Goal: Task Accomplishment & Management: Manage account settings

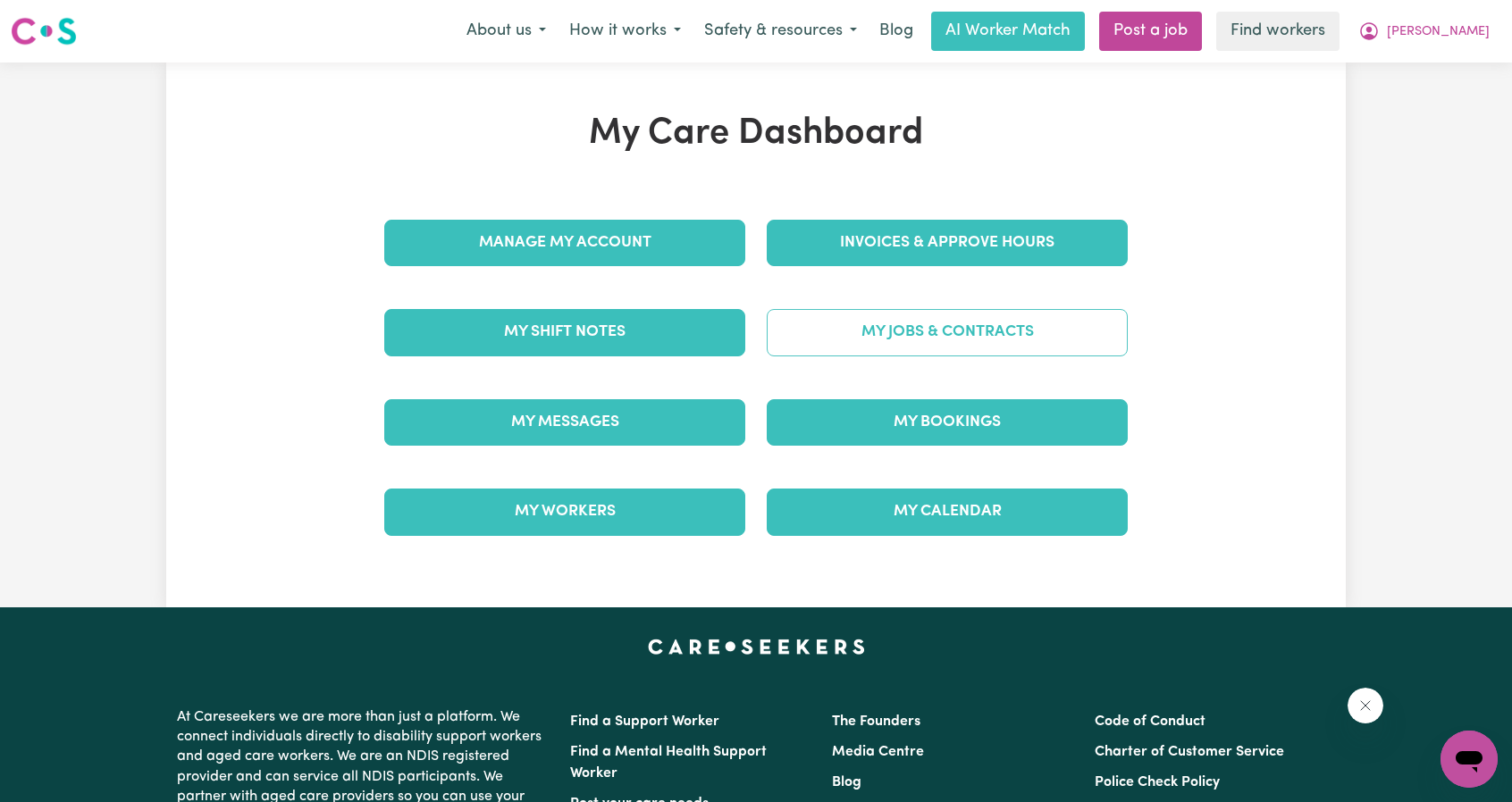
click at [919, 333] on link "My Jobs & Contracts" at bounding box center [947, 332] width 361 height 47
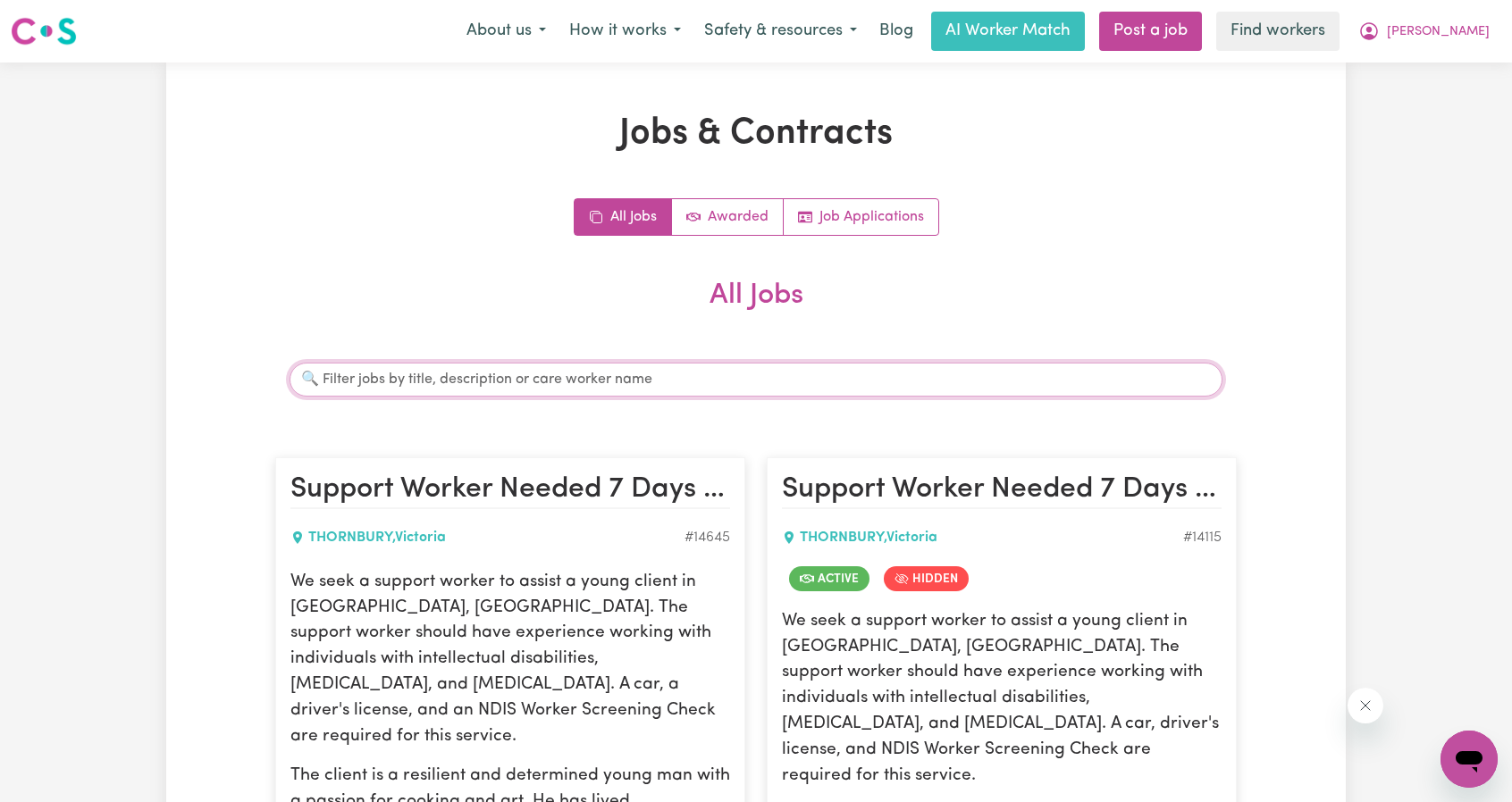
click at [694, 390] on input "Search jobs" at bounding box center [756, 379] width 933 height 34
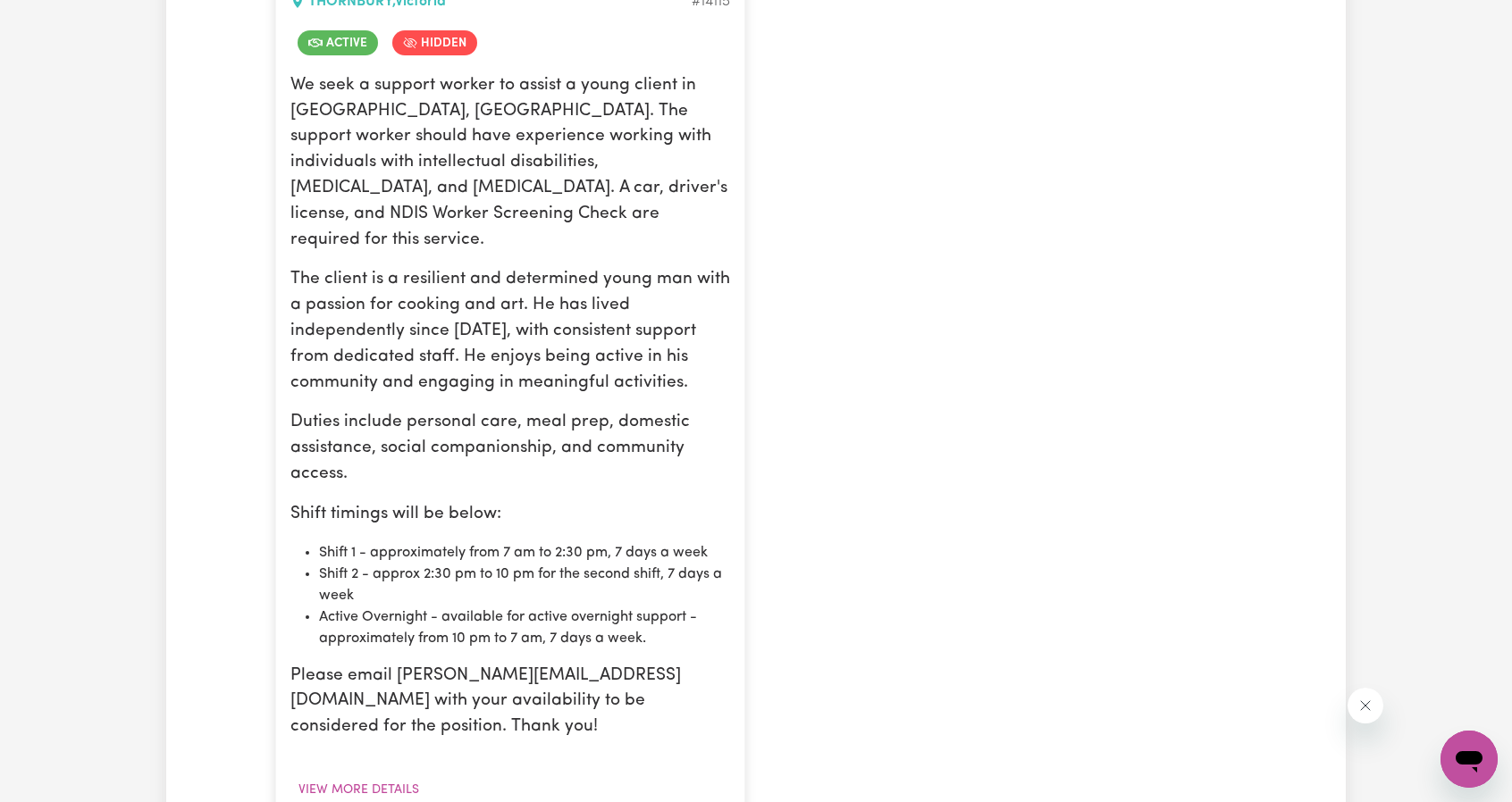
type input "lali"
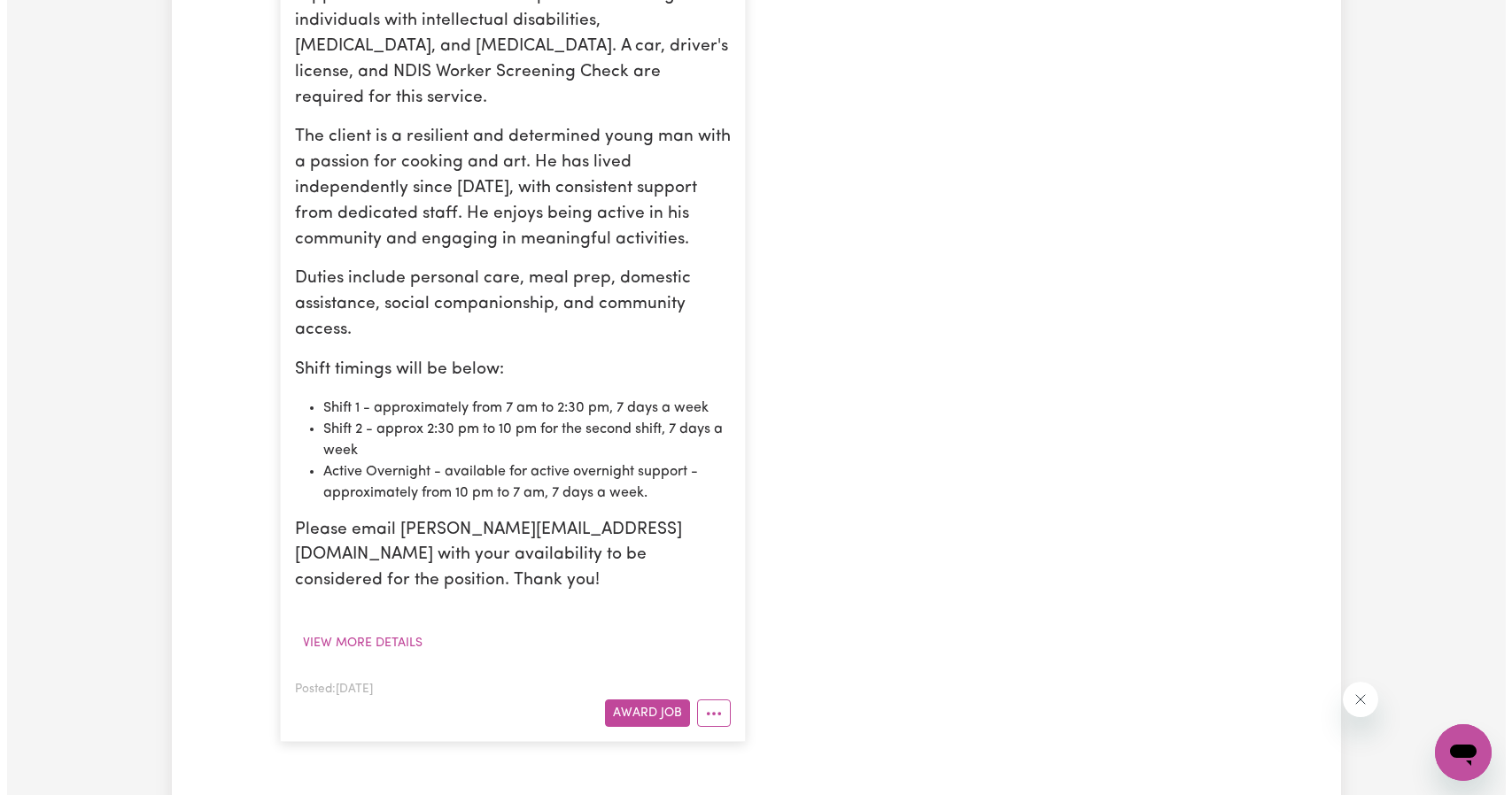
scroll to position [797, 0]
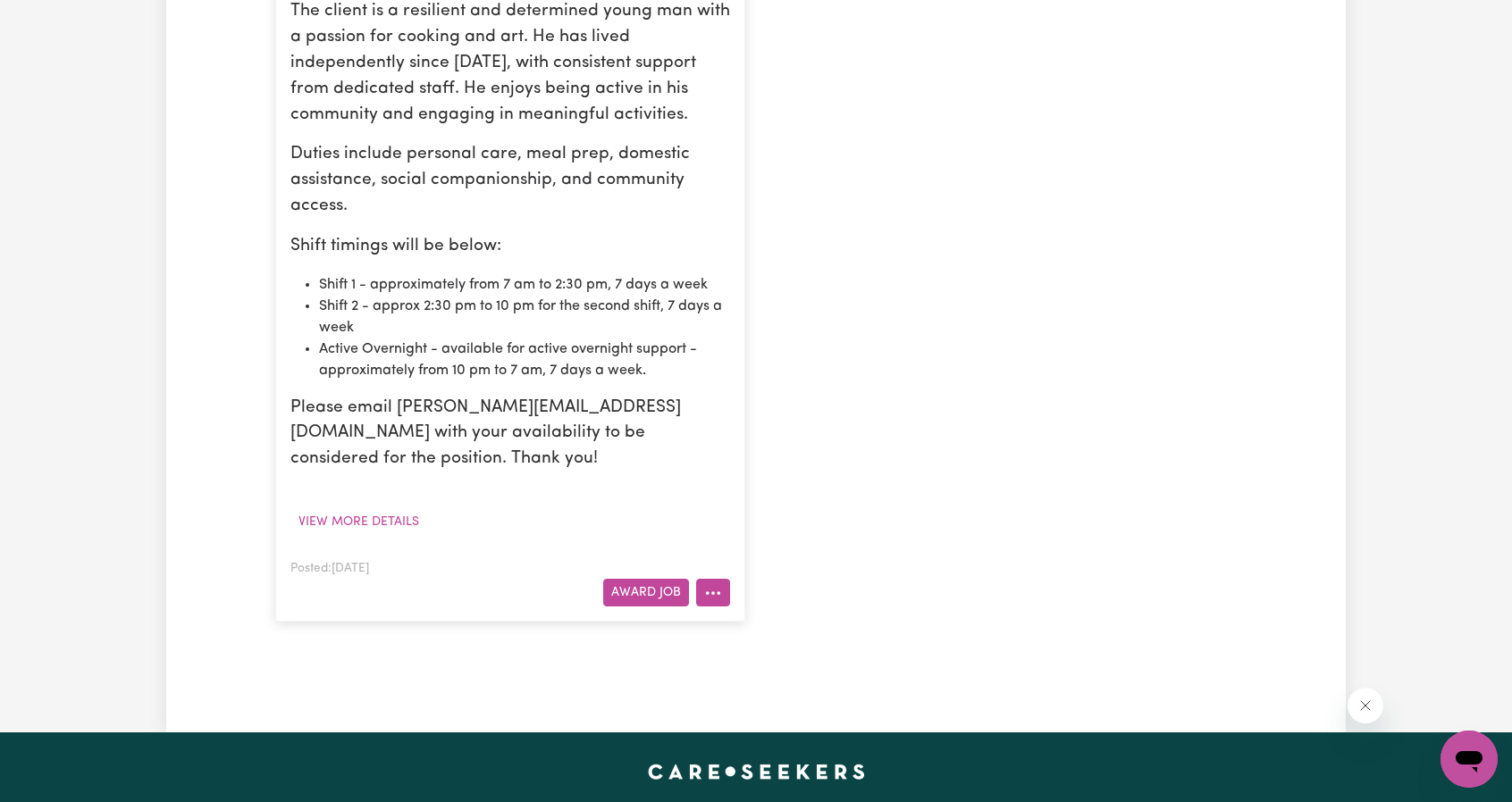
click at [722, 579] on button "More options" at bounding box center [713, 592] width 34 height 28
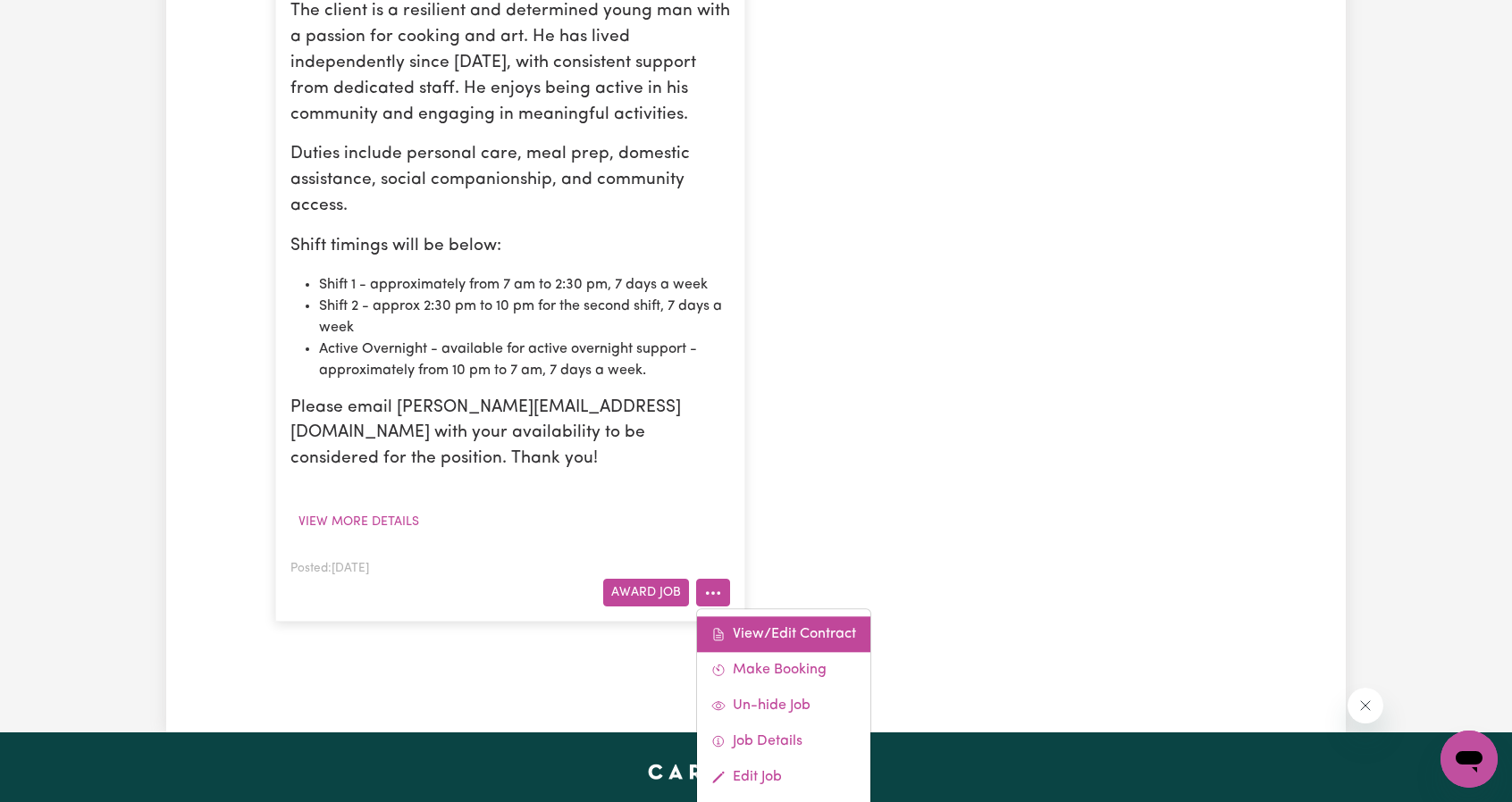
click at [757, 616] on link "View/Edit Contract" at bounding box center [784, 634] width 173 height 36
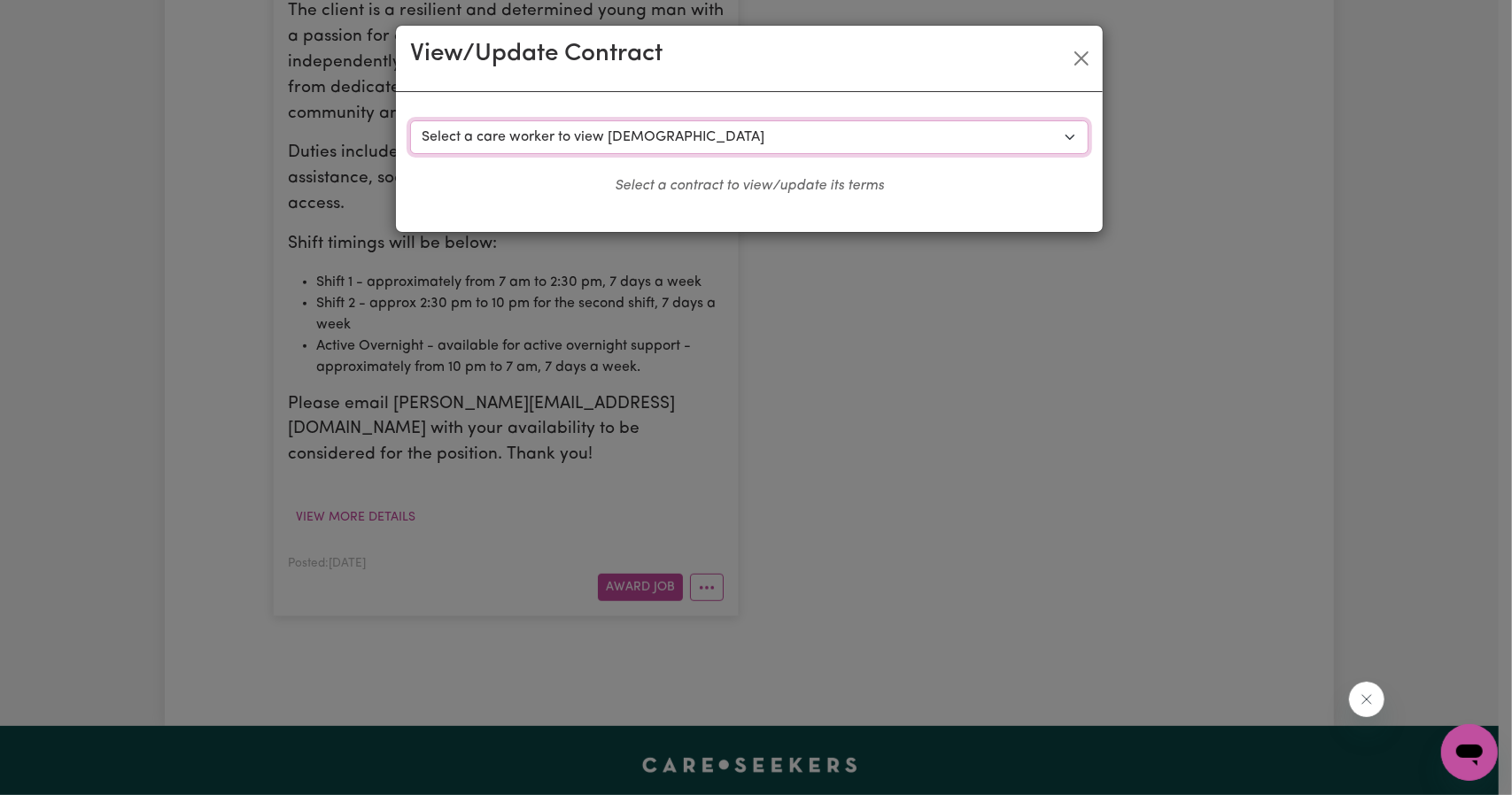
click at [687, 134] on select "Select a care worker to view [DEMOGRAPHIC_DATA] #10151 - Worker [PERSON_NAME] (…" at bounding box center [750, 137] width 678 height 34
click at [410, 120] on select "Select a care worker to view [DEMOGRAPHIC_DATA] #10151 - Worker [PERSON_NAME] (…" at bounding box center [750, 137] width 678 height 34
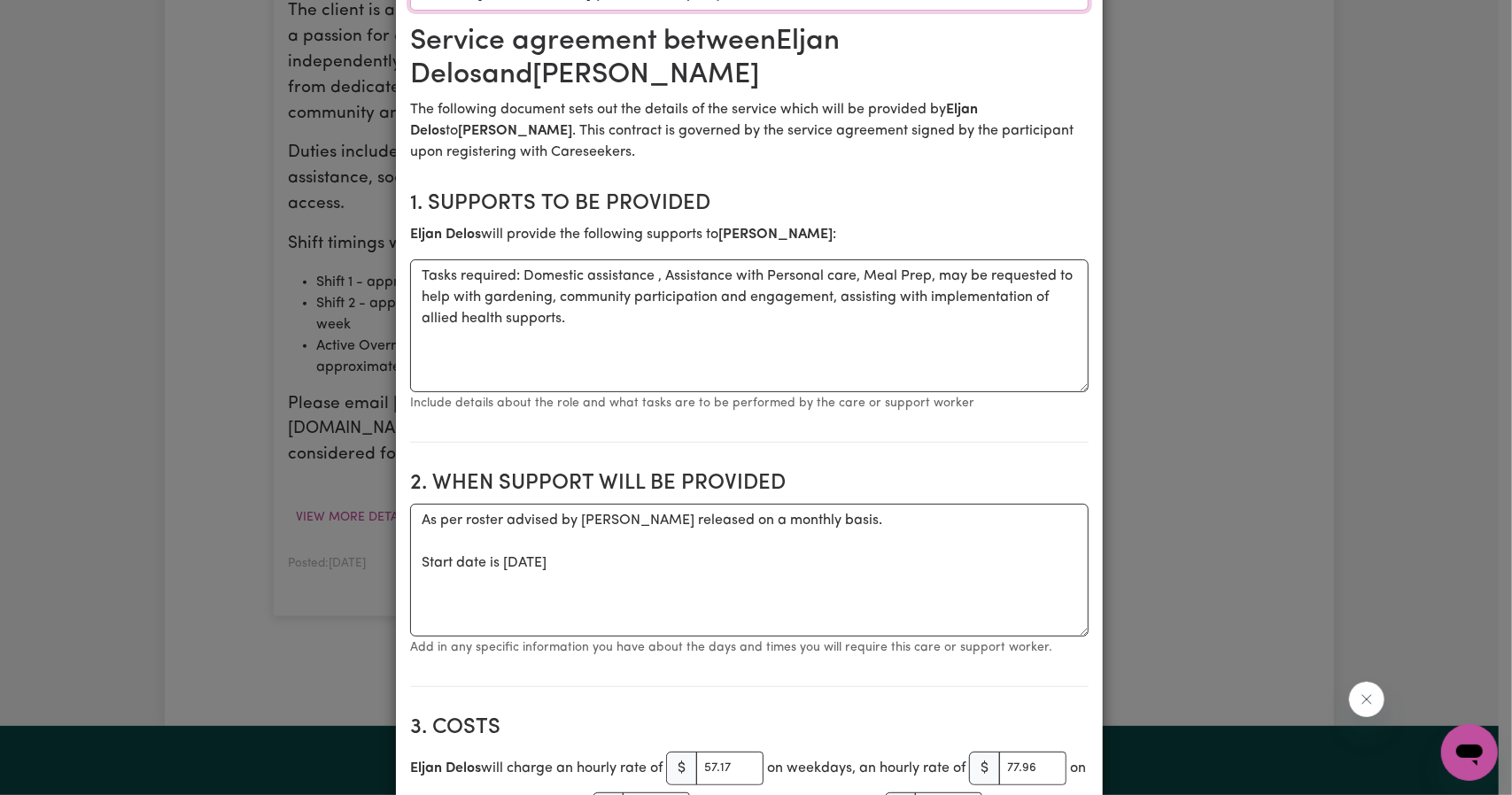
scroll to position [355, 0]
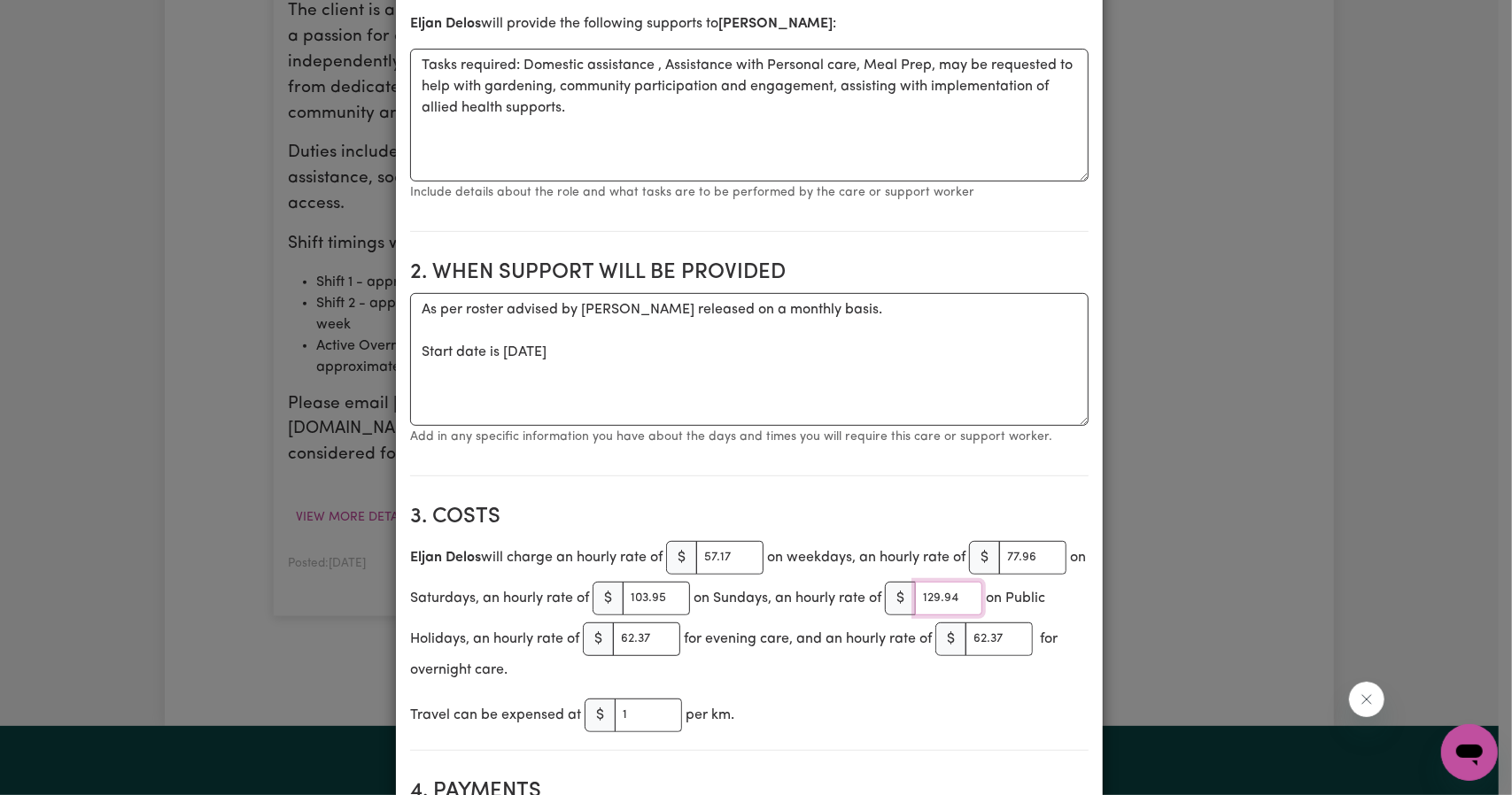
click at [960, 594] on input "129.94" at bounding box center [948, 598] width 67 height 34
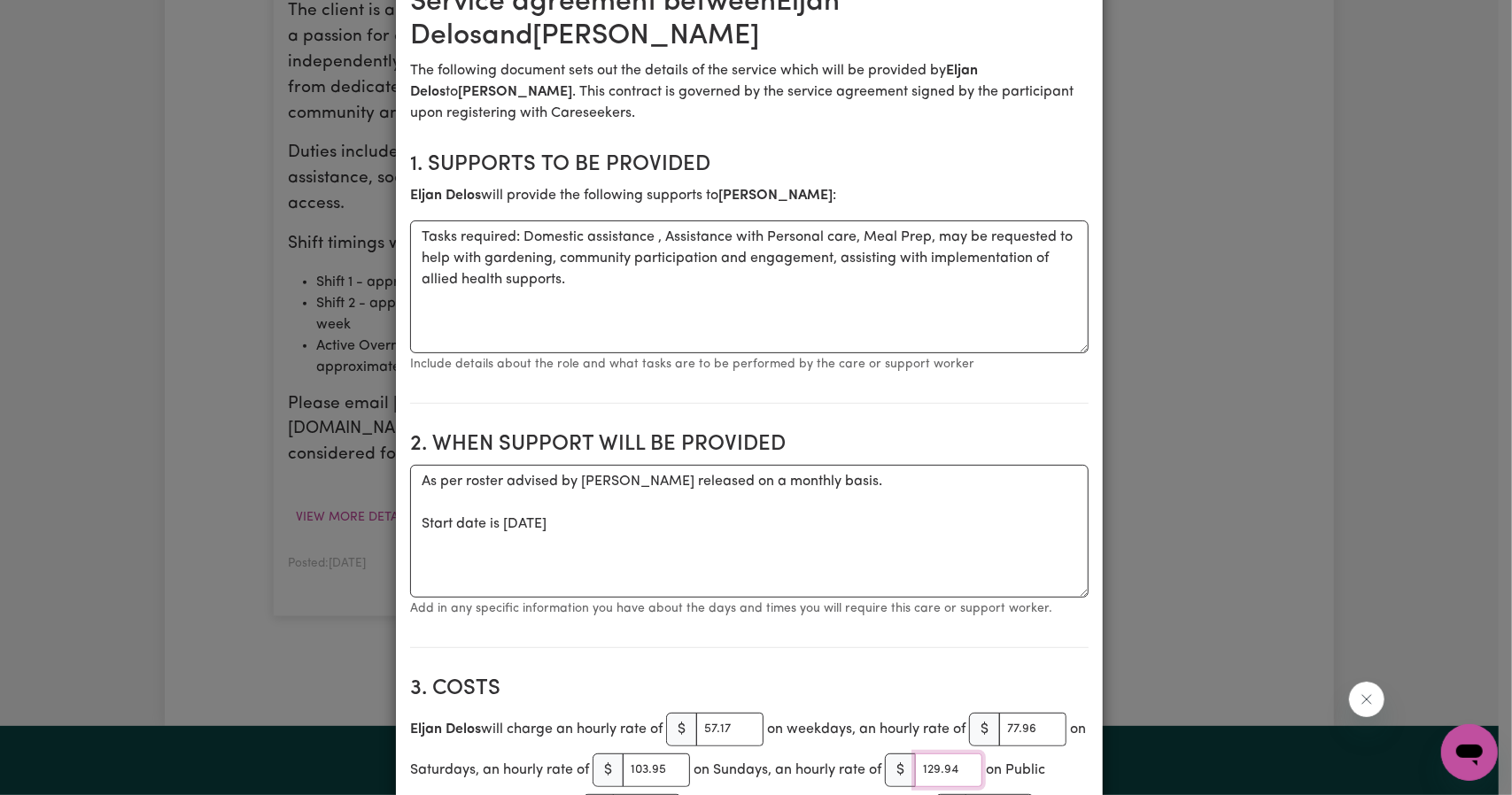
scroll to position [0, 0]
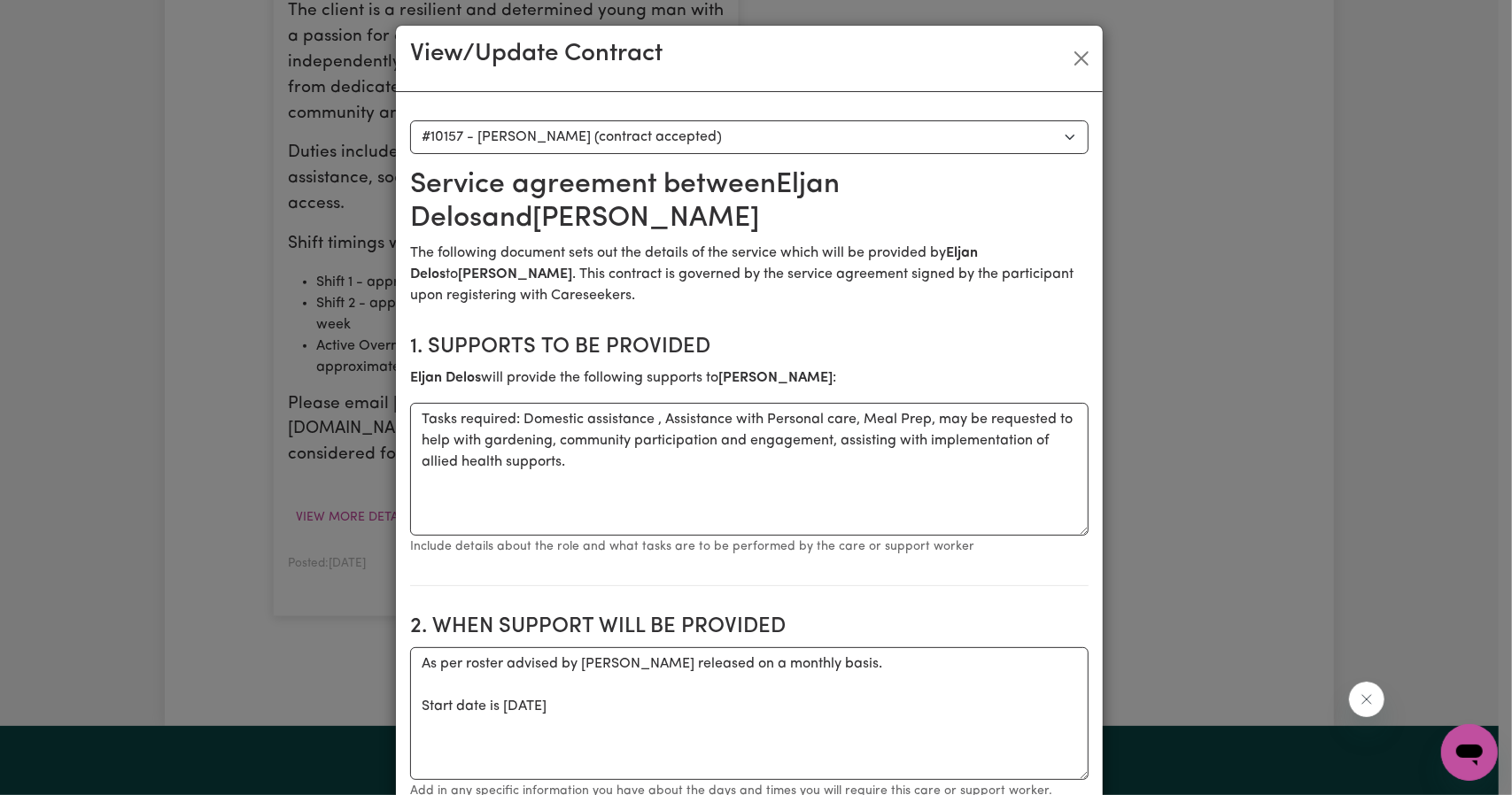
click at [850, 129] on select "Select a care worker to view [DEMOGRAPHIC_DATA] #10151 - Worker [PERSON_NAME] (…" at bounding box center [750, 137] width 678 height 34
select select "9771"
click at [410, 120] on select "Select a care worker to view [DEMOGRAPHIC_DATA] #10151 - Worker [PERSON_NAME] (…" at bounding box center [750, 137] width 678 height 34
type textarea "As an independent contractor there is no notice period for termination of your …"
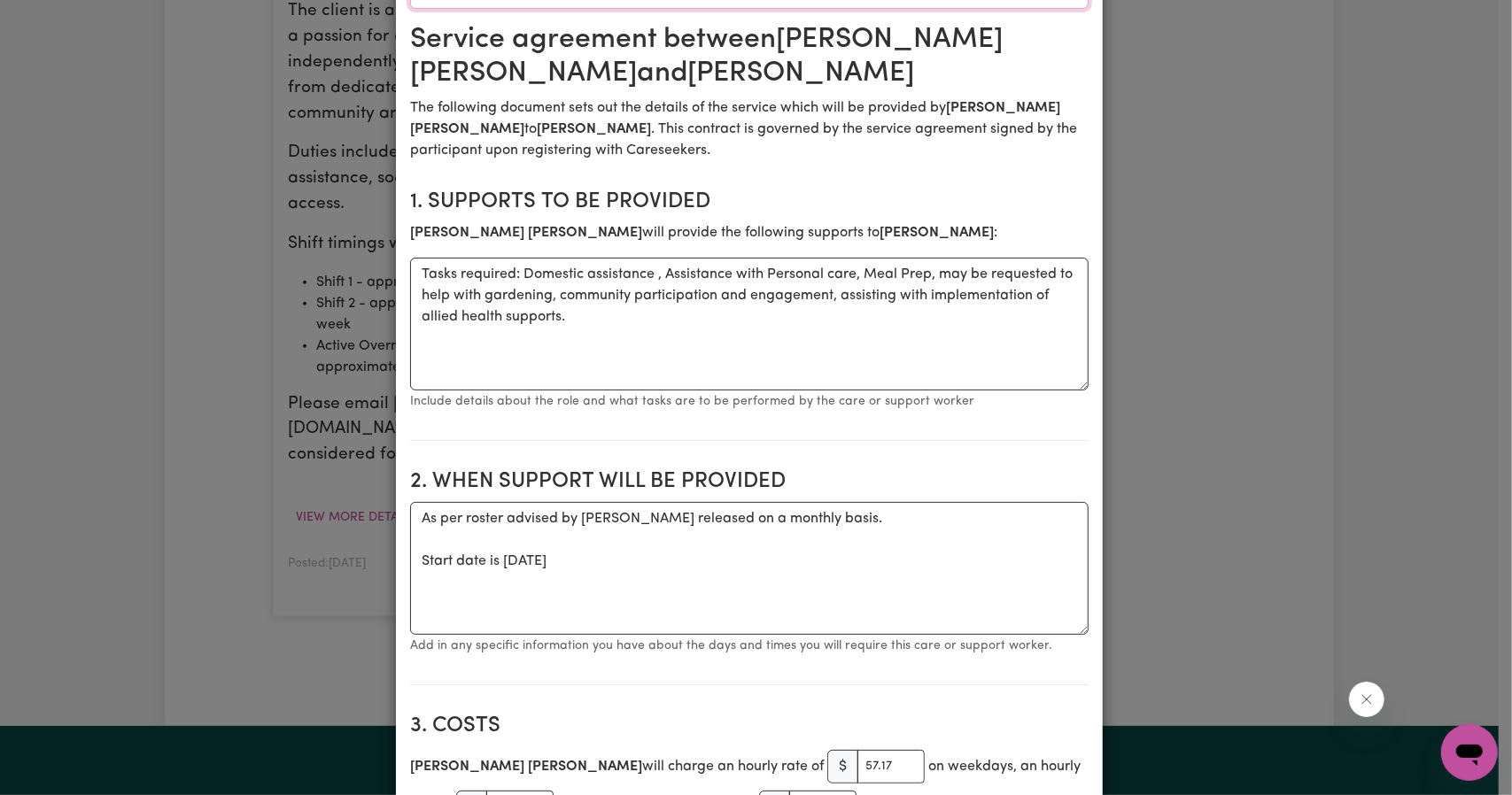
scroll to position [443, 0]
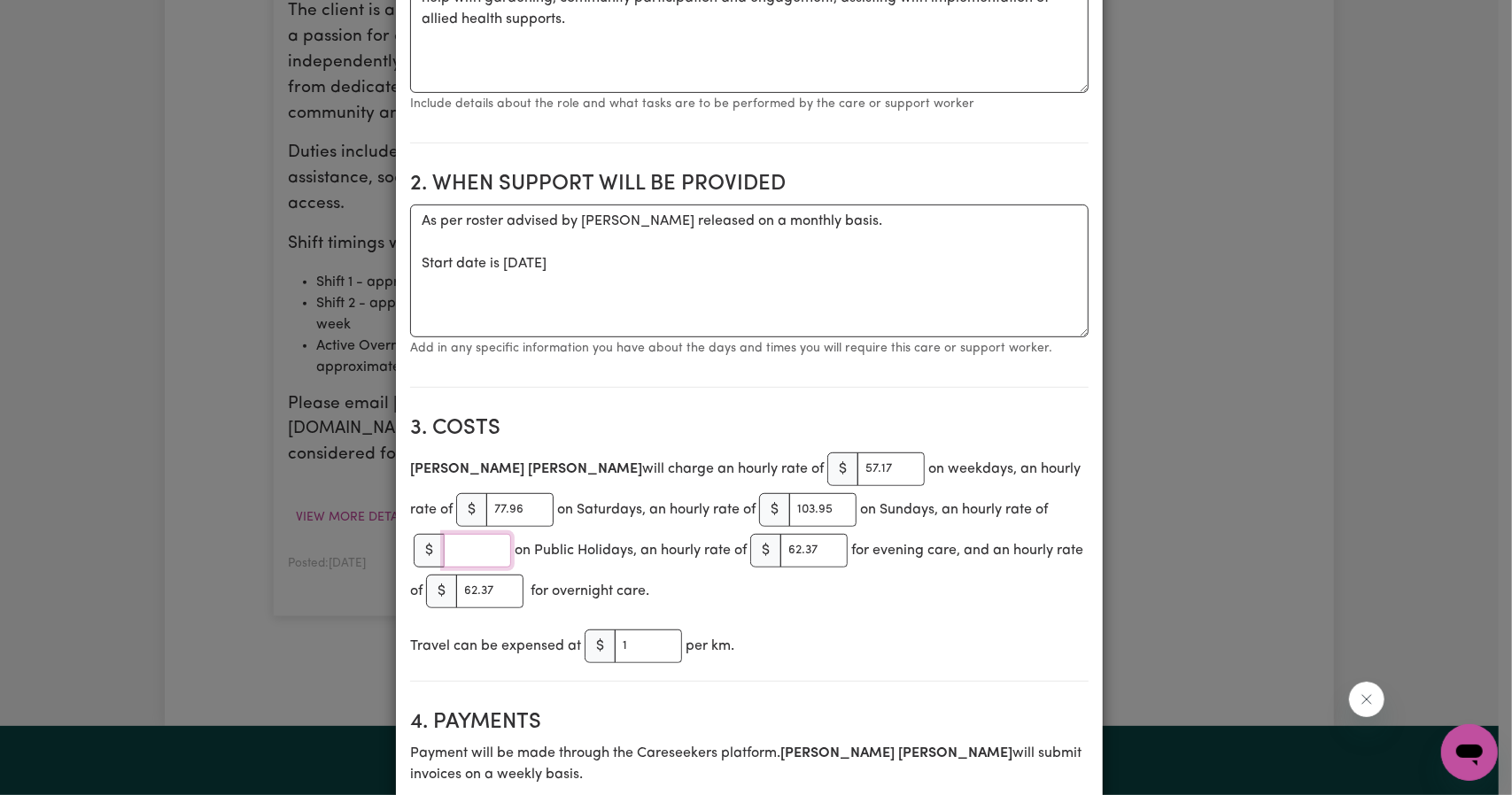
click at [468, 541] on input "number" at bounding box center [478, 551] width 67 height 34
paste input "129.94"
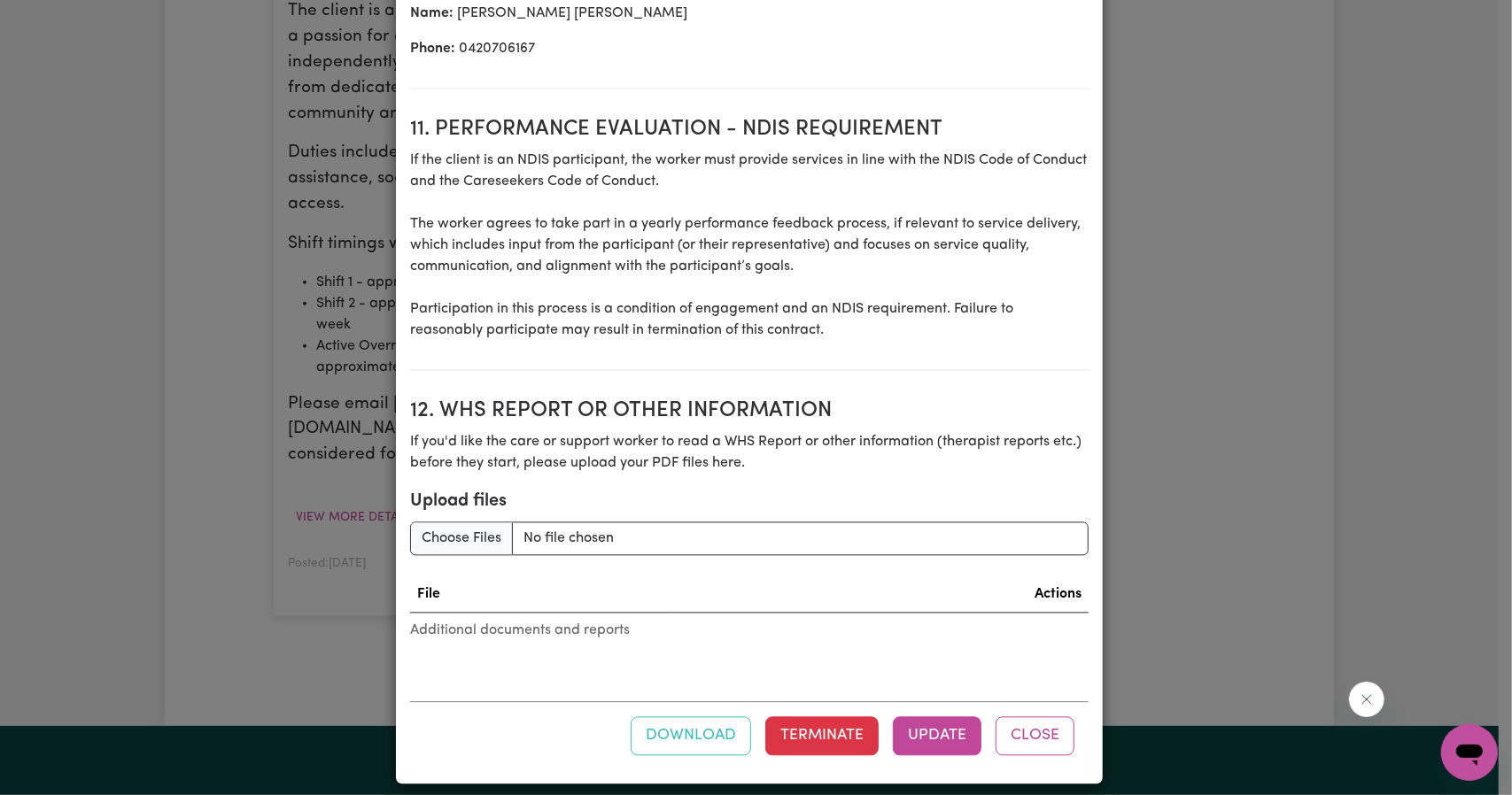
scroll to position [2330, 0]
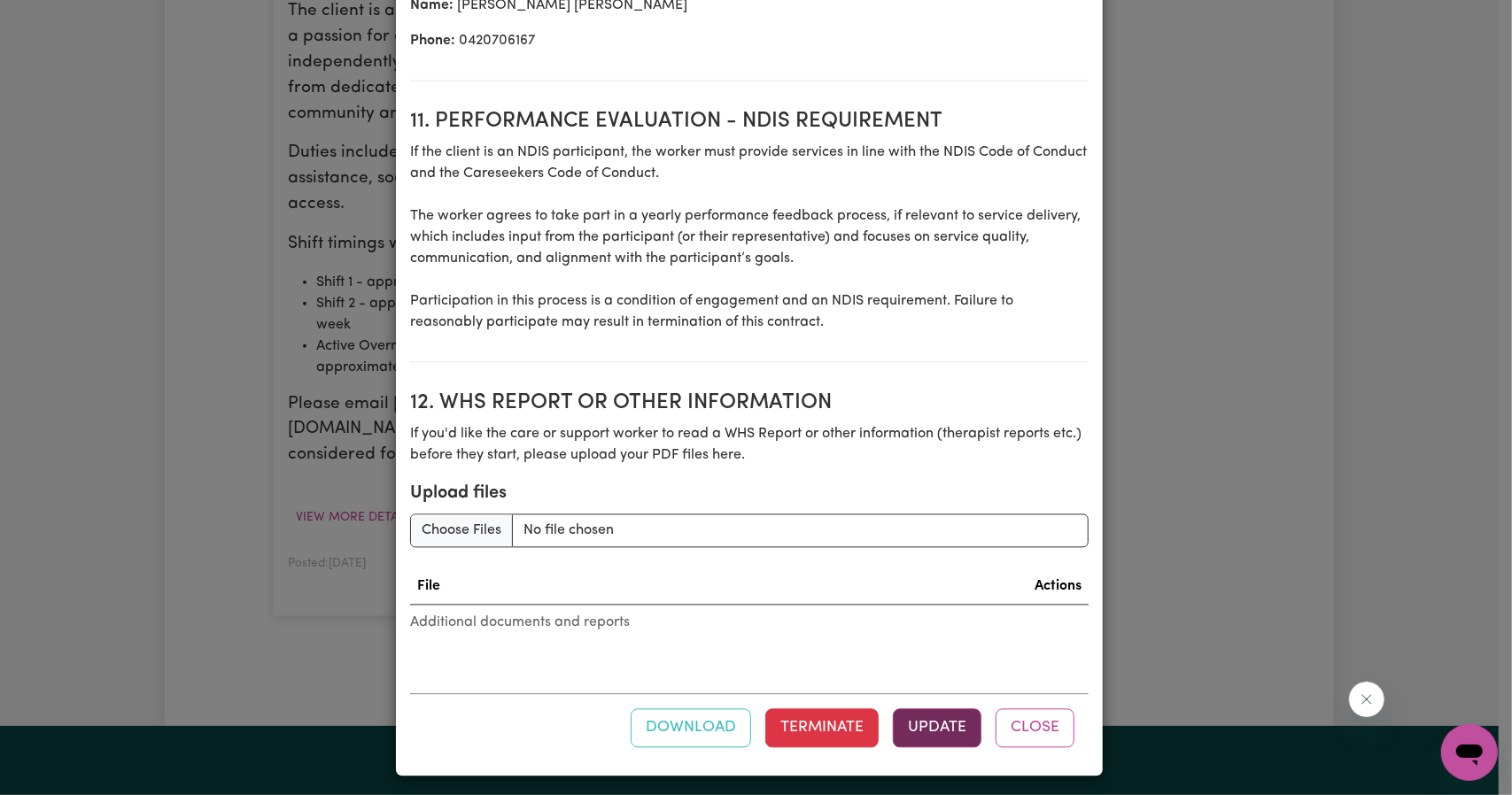
type input "129.94"
click at [925, 715] on button "Update" at bounding box center [937, 728] width 88 height 39
